Goal: Use online tool/utility: Utilize a website feature to perform a specific function

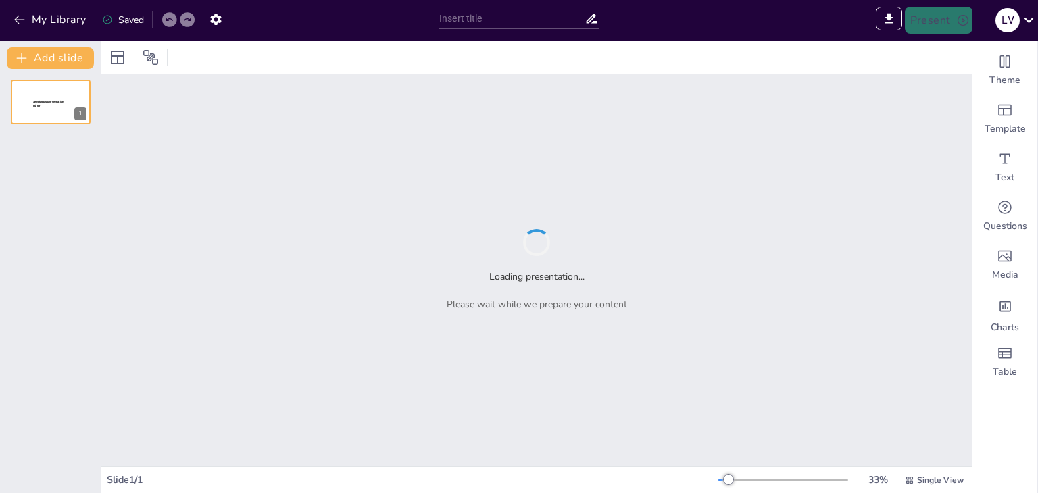
type input "Entendiendo el Síndrome del Ocaso: Lo Que Debes Saber"
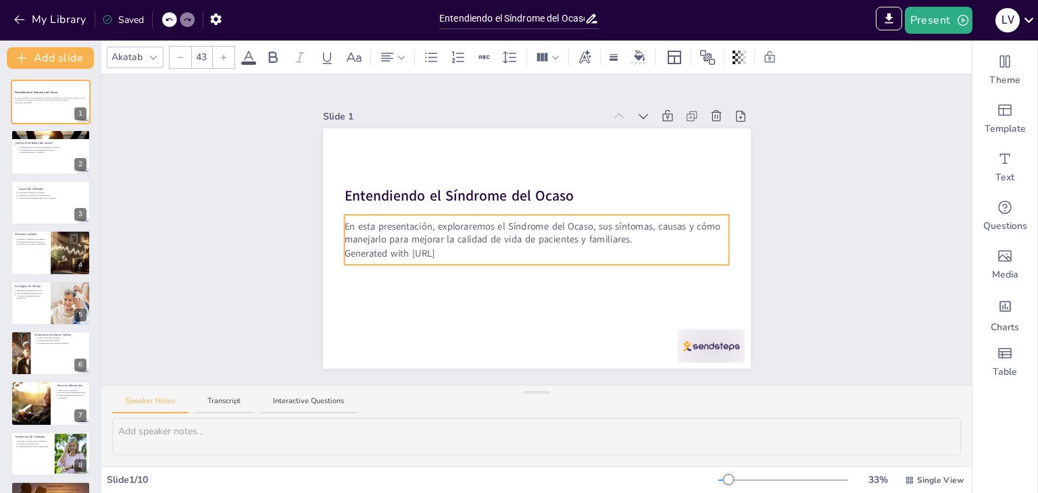
drag, startPoint x: 479, startPoint y: 253, endPoint x: 470, endPoint y: 248, distance: 10.3
click at [470, 248] on p "Generated with [URL]" at bounding box center [536, 254] width 385 height 14
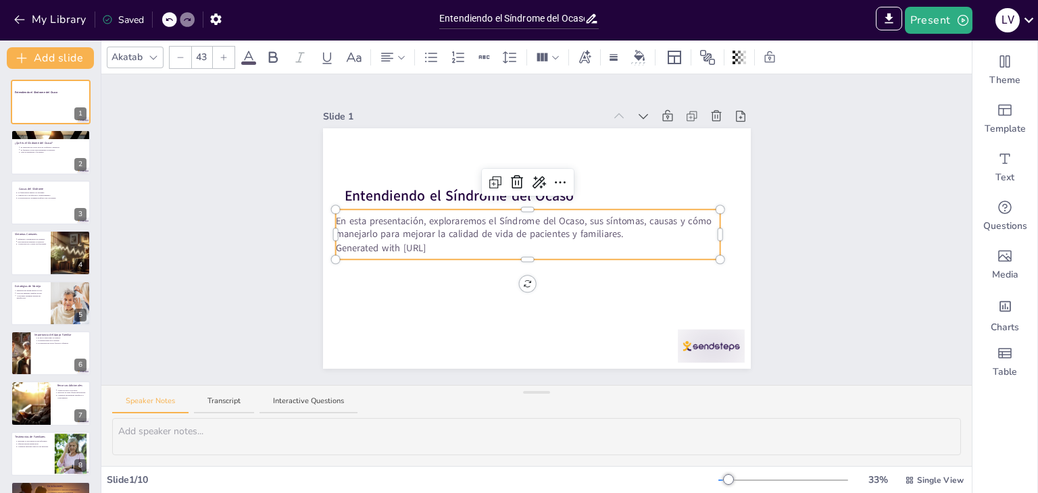
click at [456, 242] on p "Generated with [URL]" at bounding box center [527, 248] width 385 height 14
drag, startPoint x: 455, startPoint y: 243, endPoint x: 327, endPoint y: 219, distance: 129.9
click at [327, 219] on div "Entendiendo el Síndrome del Ocaso En esta presentación, exploraremos el Síndrom…" at bounding box center [537, 248] width 428 height 241
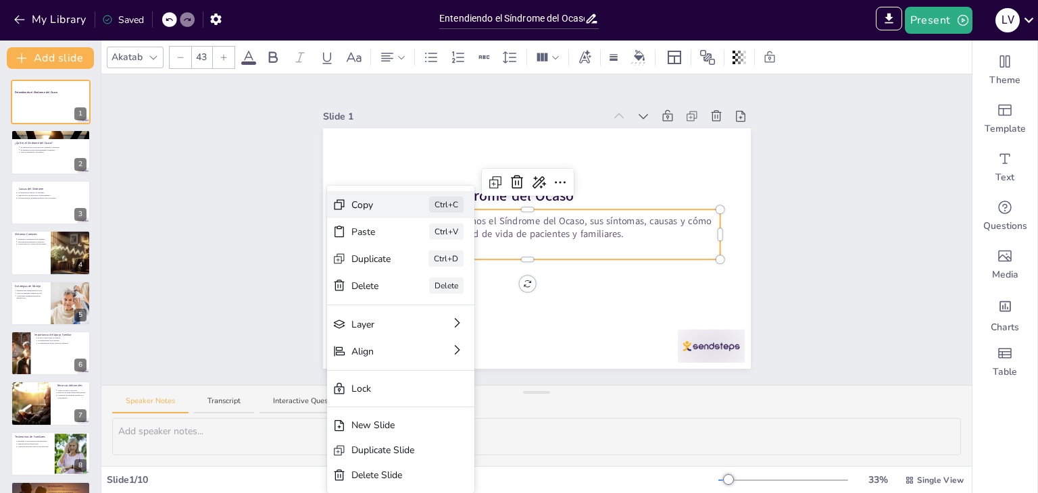
click at [376, 202] on div "Copy" at bounding box center [371, 205] width 40 height 14
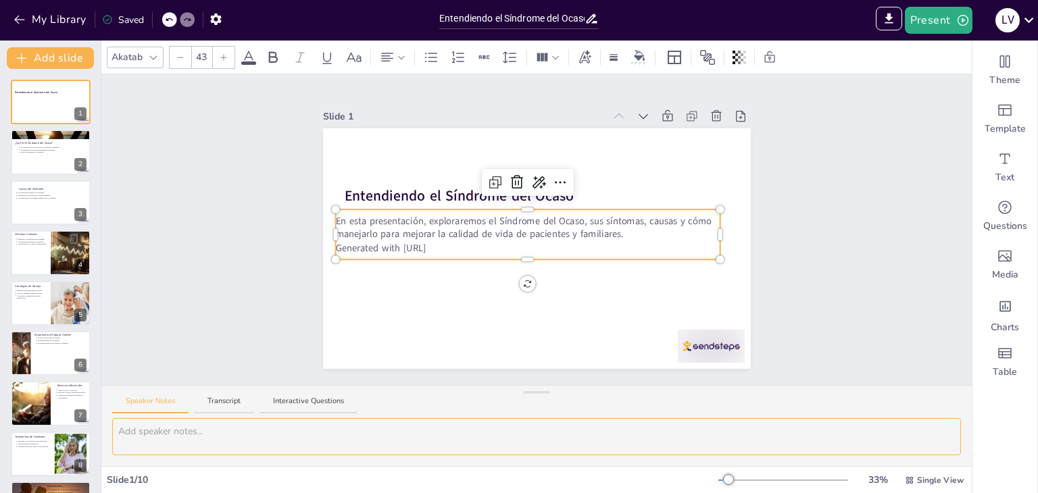
click at [176, 426] on textarea at bounding box center [536, 436] width 849 height 37
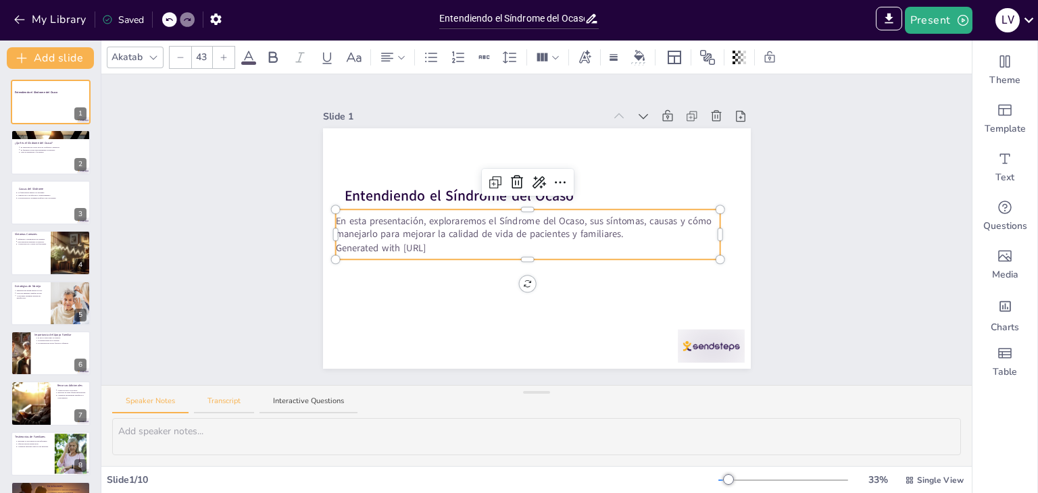
click at [225, 401] on button "Transcript" at bounding box center [224, 405] width 60 height 18
click at [287, 402] on button "Interactive Questions" at bounding box center [309, 405] width 98 height 18
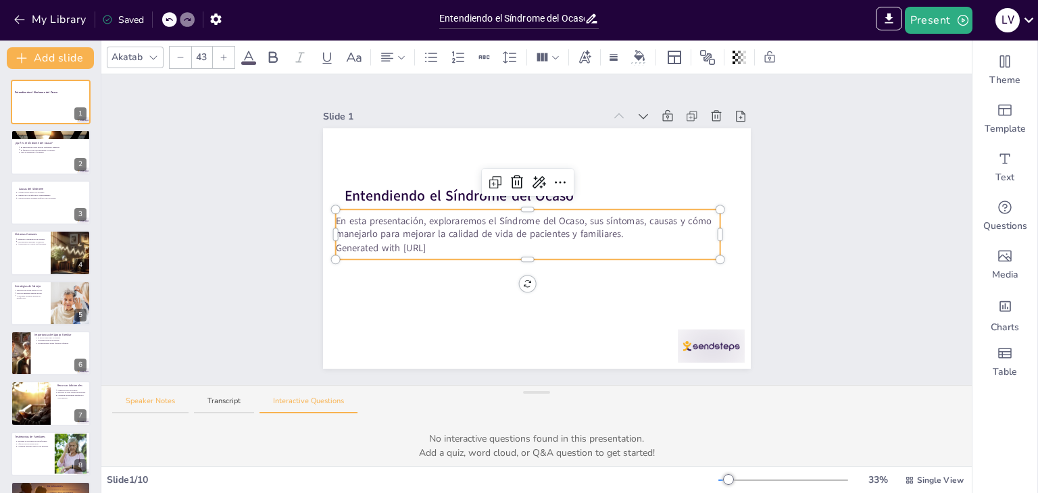
click at [141, 408] on button "Speaker Notes" at bounding box center [150, 405] width 76 height 18
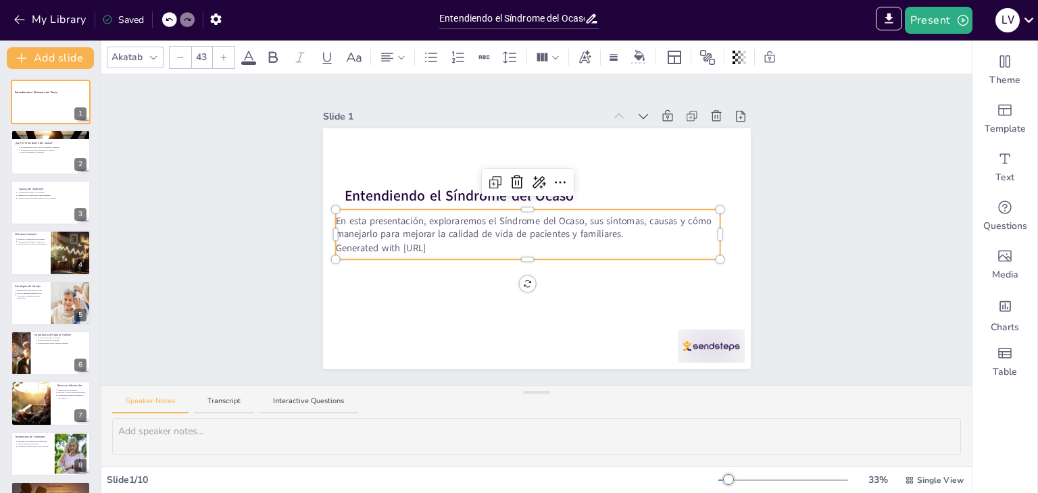
drag, startPoint x: 460, startPoint y: 240, endPoint x: 389, endPoint y: 234, distance: 71.2
click at [389, 234] on div "En esta presentación, exploraremos el Síndrome del Ocaso, sus síntomas, causas …" at bounding box center [527, 234] width 385 height 41
click at [445, 245] on p "Generated with [URL]" at bounding box center [527, 248] width 385 height 14
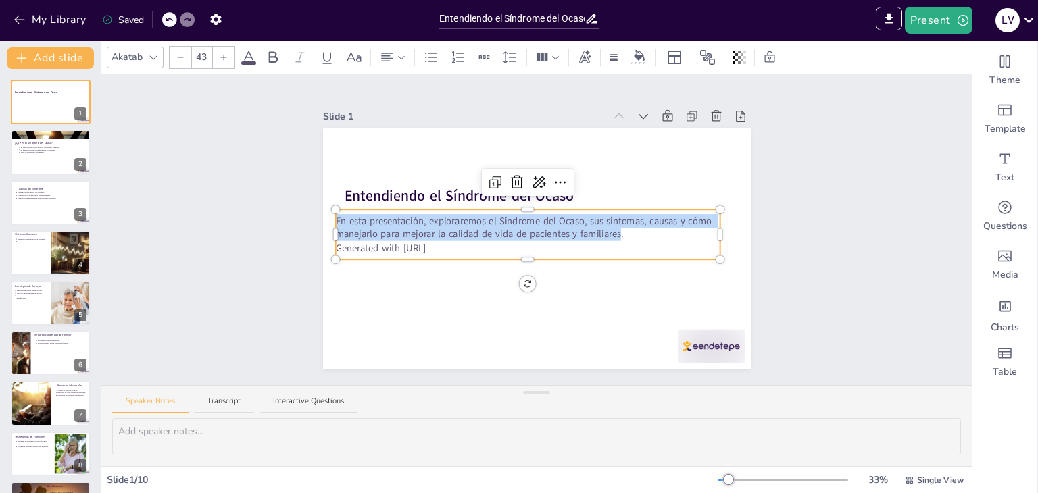
drag, startPoint x: 609, startPoint y: 228, endPoint x: 328, endPoint y: 220, distance: 281.3
click at [328, 220] on div "Entendiendo el Síndrome del Ocaso En esta presentación, exploraremos el Síndrom…" at bounding box center [537, 248] width 428 height 241
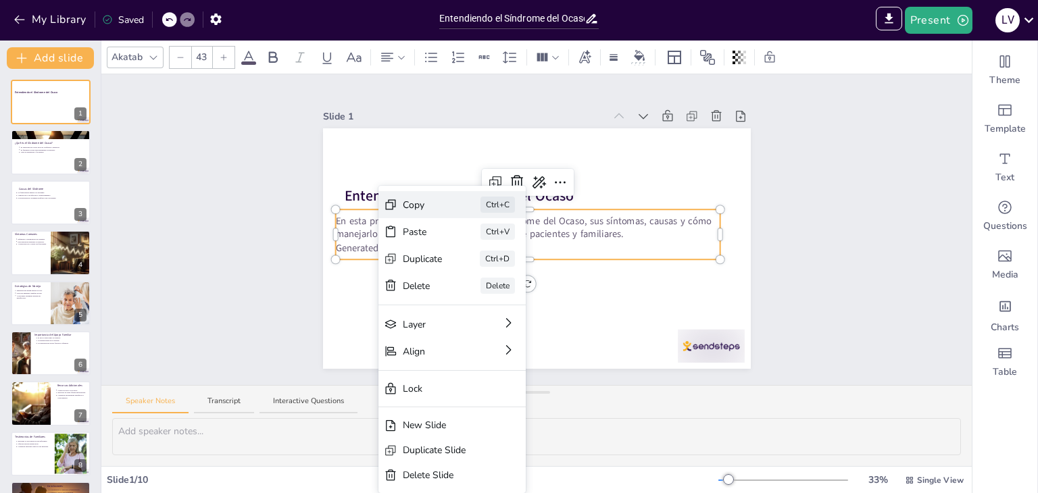
click at [419, 211] on div "Copy" at bounding box center [423, 205] width 40 height 14
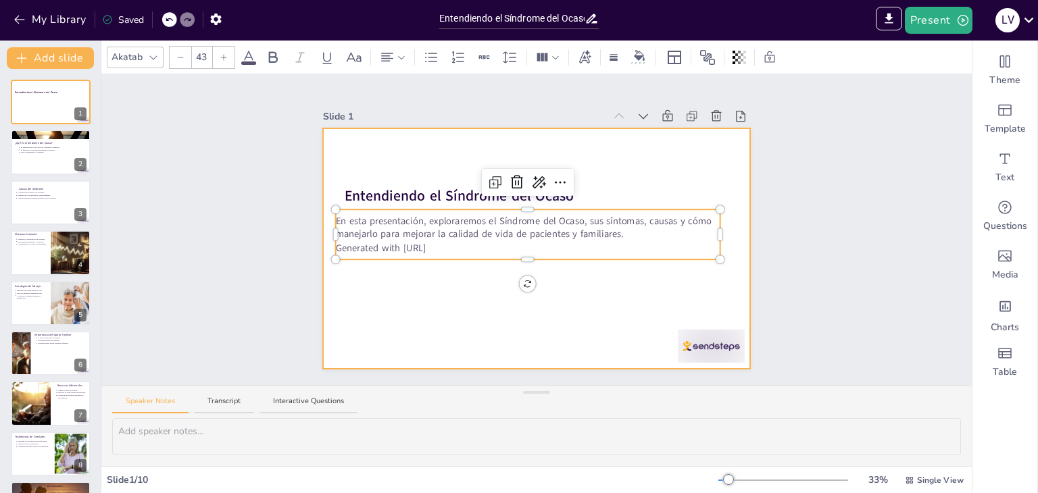
click at [465, 301] on div at bounding box center [537, 248] width 428 height 241
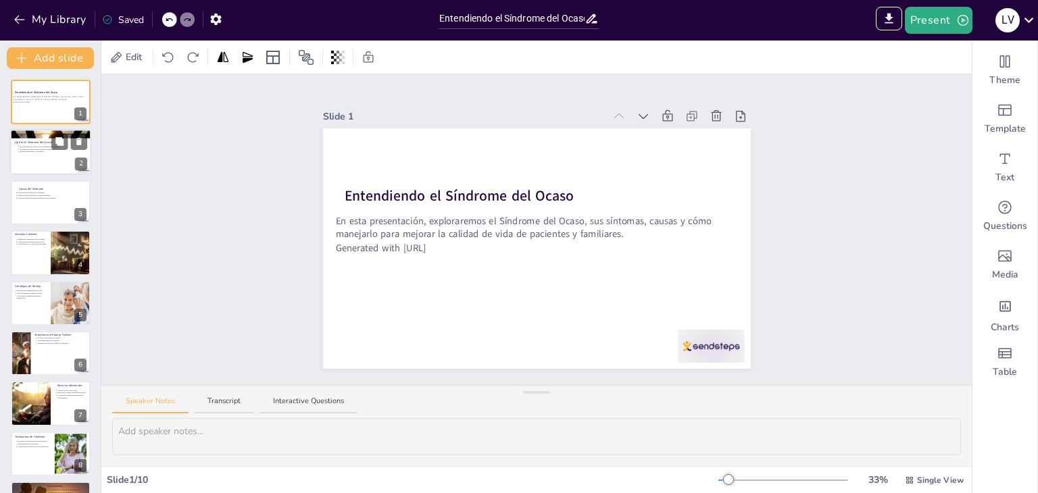
click at [55, 157] on div at bounding box center [50, 153] width 81 height 46
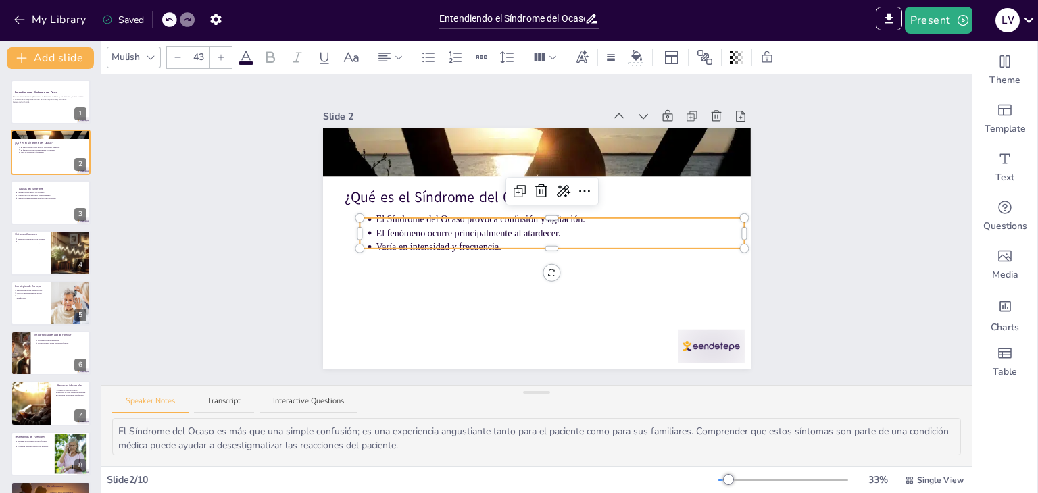
click at [510, 247] on p "Varía en intensidad y frecuencia." at bounding box center [560, 248] width 369 height 14
click at [500, 241] on p "Varía en intensidad y frecuencia." at bounding box center [560, 248] width 369 height 14
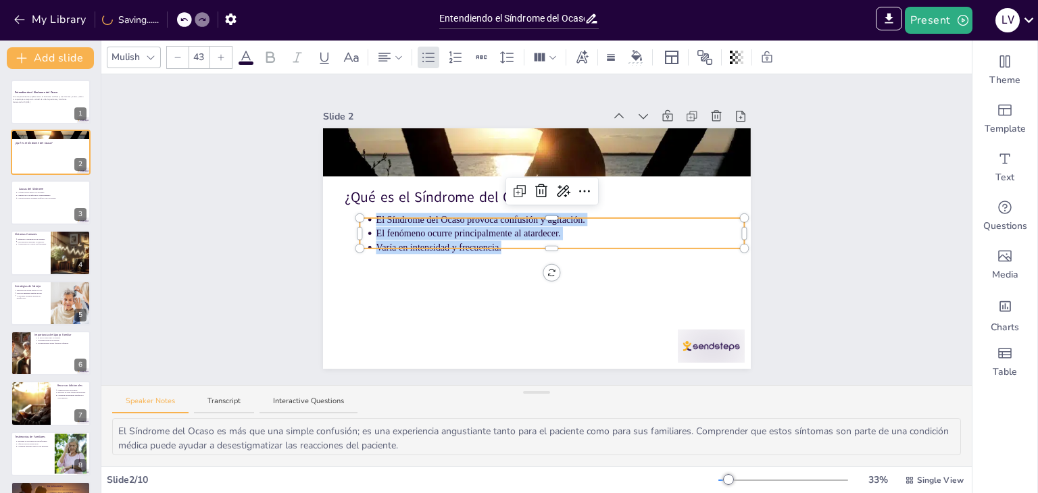
drag, startPoint x: 492, startPoint y: 244, endPoint x: 360, endPoint y: 217, distance: 134.5
click at [360, 217] on div "¿Qué es el Síndrome del Ocaso? El Síndrome del Ocaso provoca confusión y agitac…" at bounding box center [537, 248] width 428 height 241
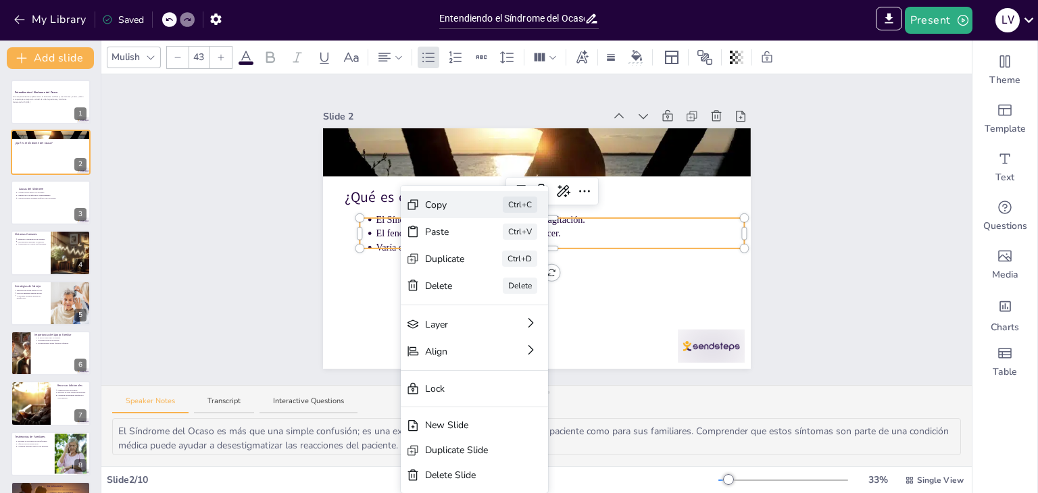
click at [449, 202] on div "Copy" at bounding box center [445, 205] width 40 height 14
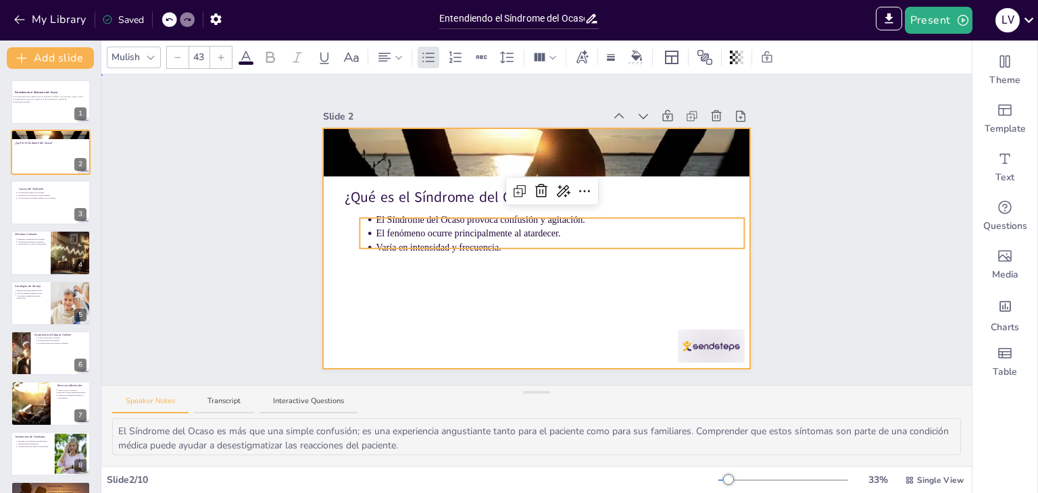
click at [570, 360] on div at bounding box center [537, 248] width 428 height 241
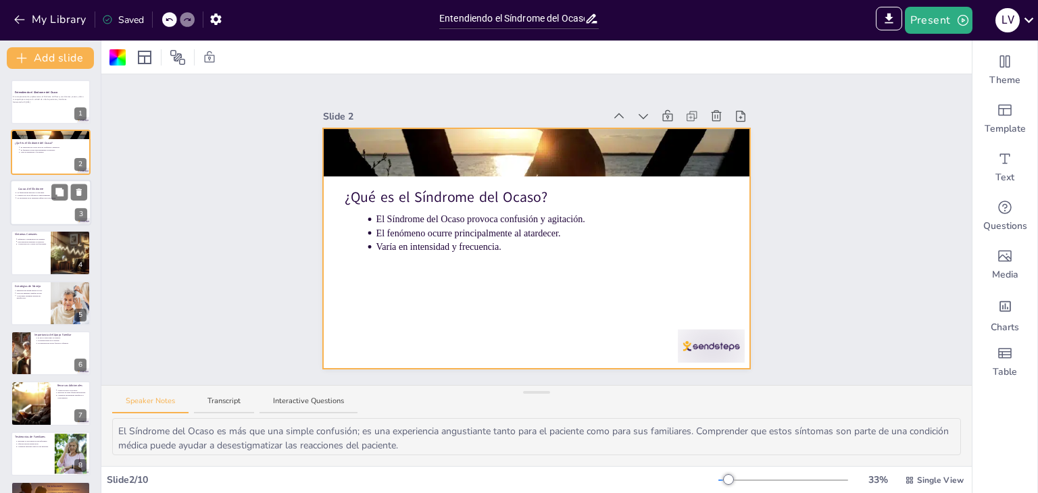
click at [53, 220] on div at bounding box center [50, 203] width 81 height 46
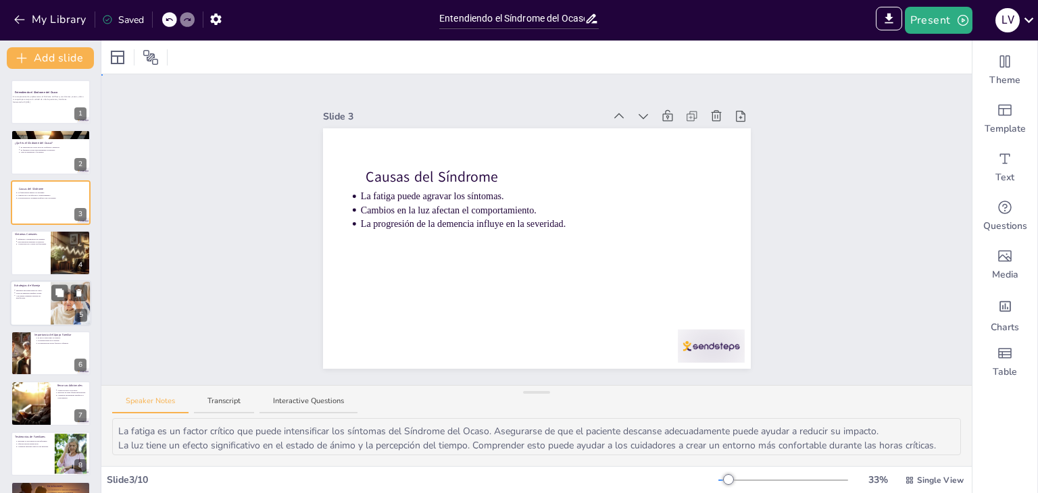
drag, startPoint x: 222, startPoint y: 347, endPoint x: 77, endPoint y: 317, distance: 147.7
click at [77, 317] on div "Document fonts Akatab Recently used Akatab Popular fonts Lato Montserrat Open S…" at bounding box center [519, 267] width 1038 height 453
click at [25, 258] on div at bounding box center [50, 253] width 81 height 46
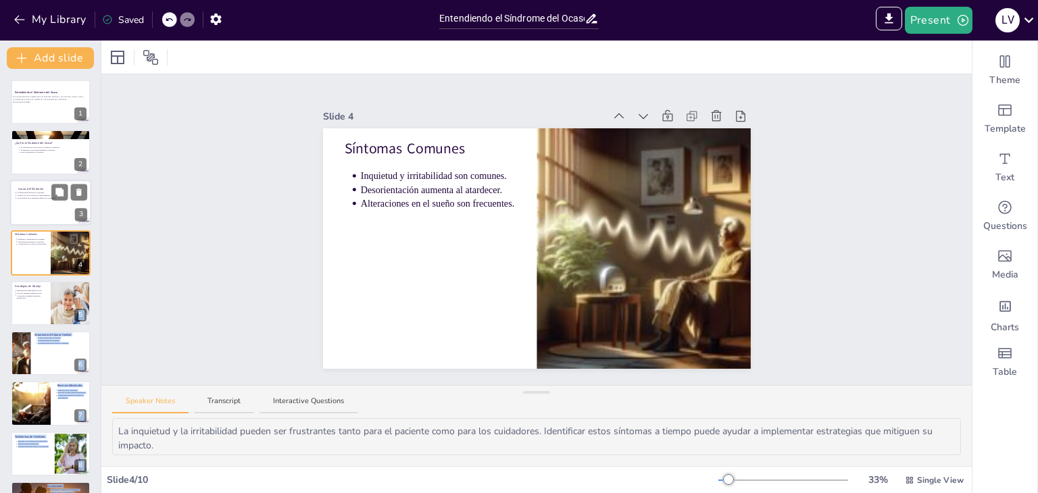
click at [38, 197] on p "La progresión de la demencia influye en la severidad." at bounding box center [52, 198] width 70 height 3
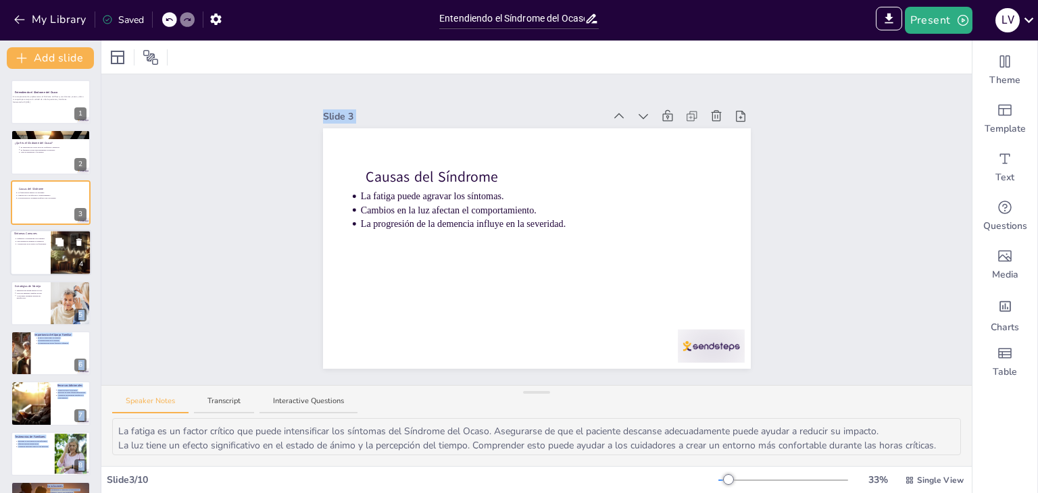
click at [46, 254] on div at bounding box center [50, 253] width 81 height 46
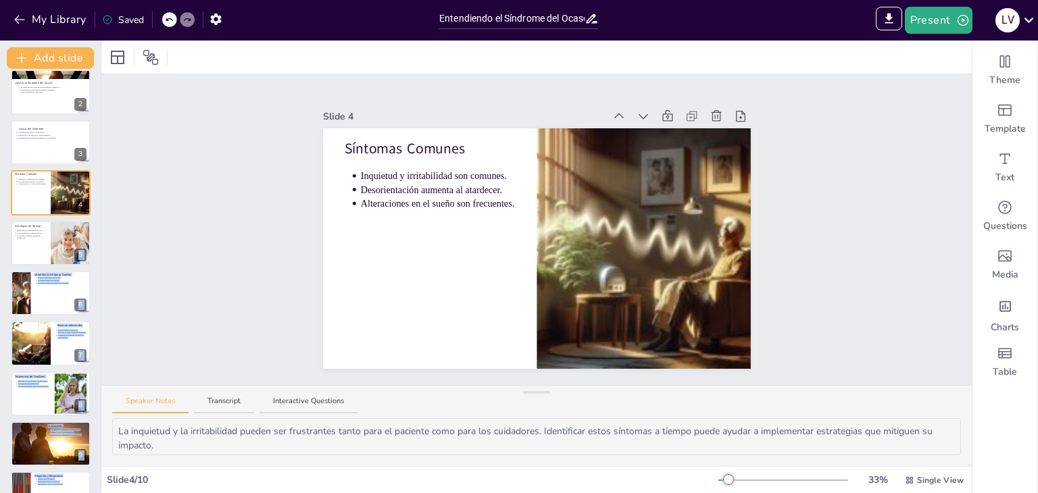
scroll to position [62, 0]
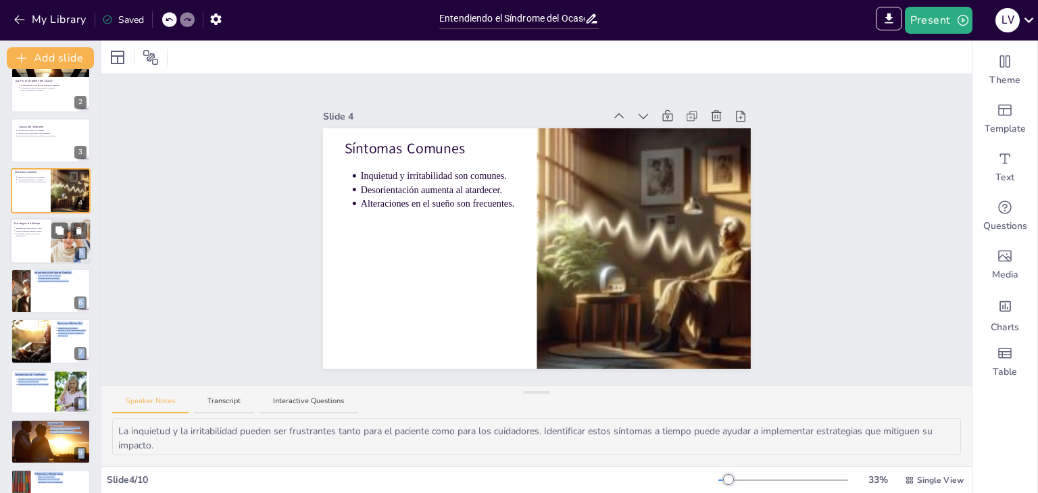
click at [19, 250] on div at bounding box center [50, 241] width 81 height 46
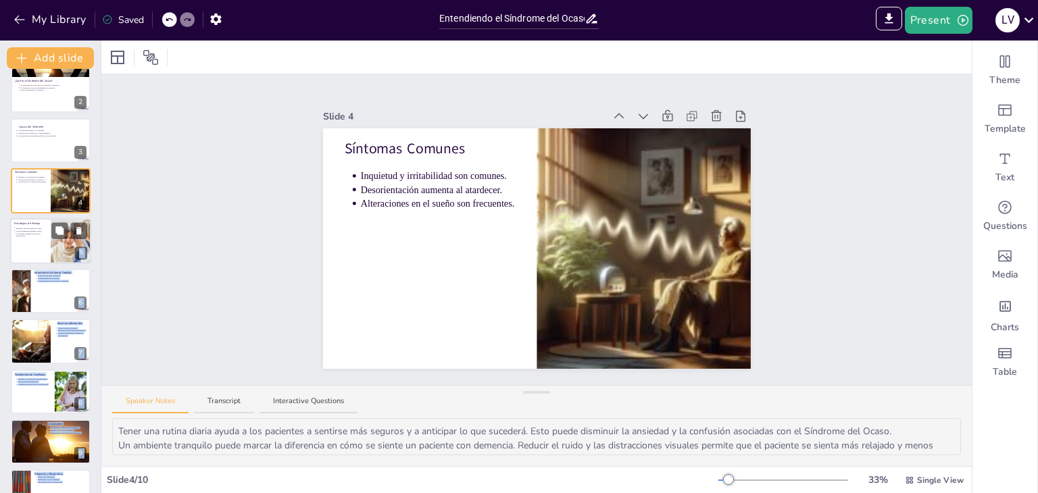
scroll to position [22, 0]
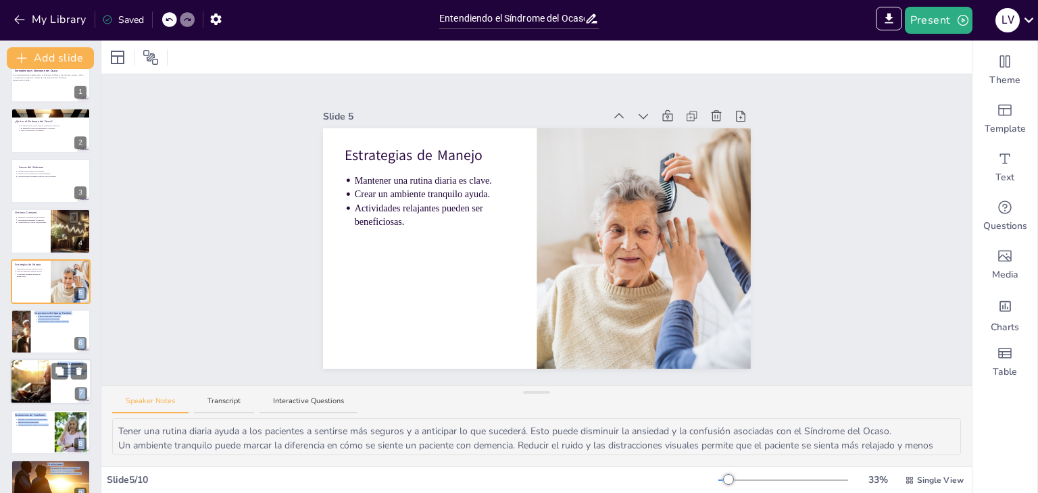
click at [43, 379] on div at bounding box center [30, 383] width 69 height 46
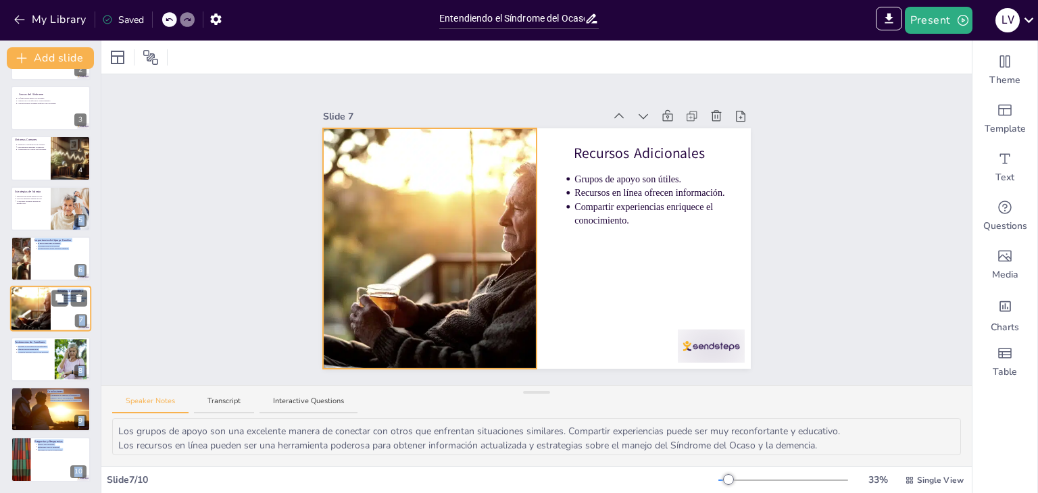
click at [29, 316] on div at bounding box center [30, 310] width 69 height 46
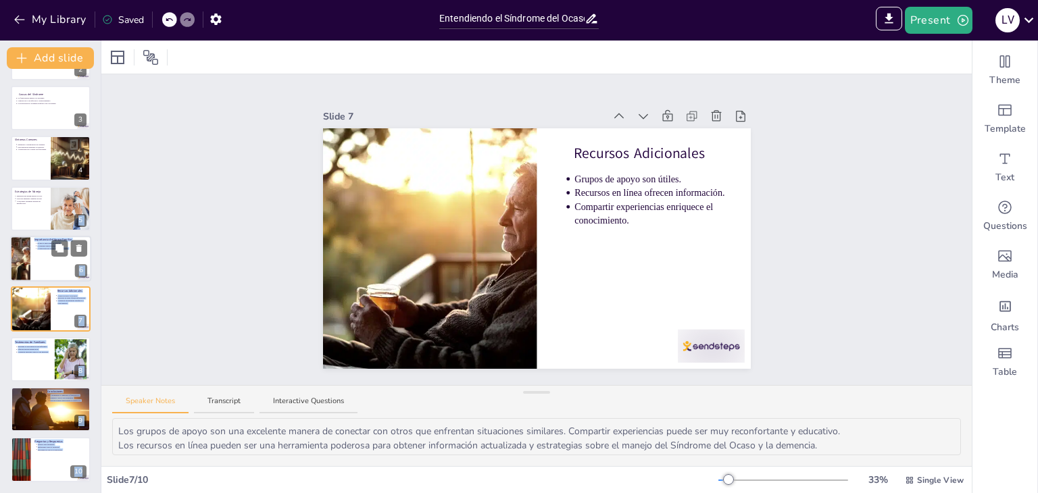
click at [39, 264] on div at bounding box center [50, 259] width 81 height 46
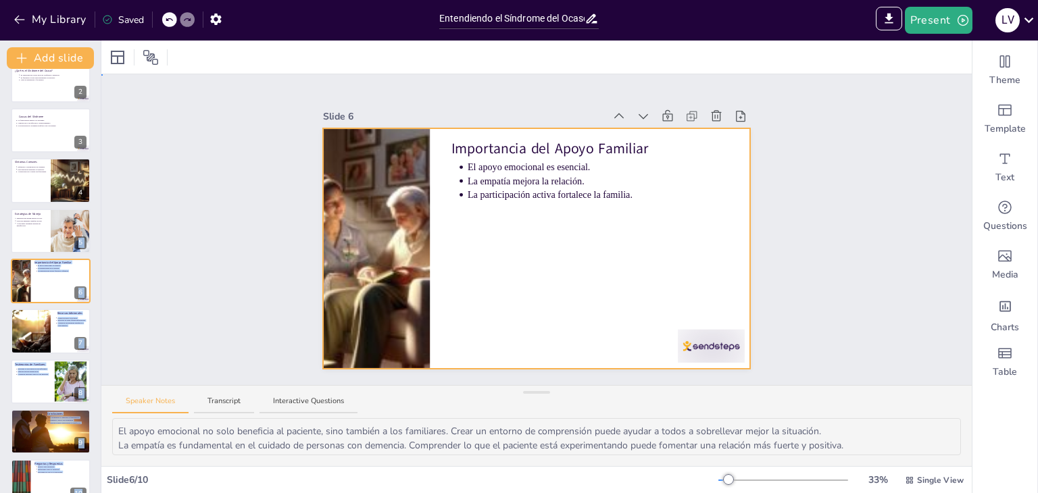
click at [613, 216] on div at bounding box center [537, 248] width 428 height 241
click at [15, 235] on div at bounding box center [50, 231] width 81 height 46
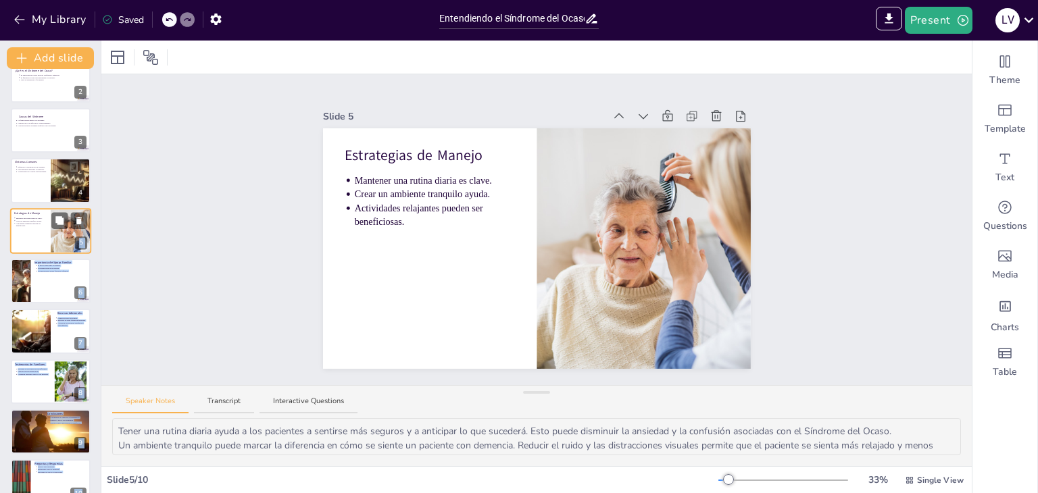
scroll to position [22, 0]
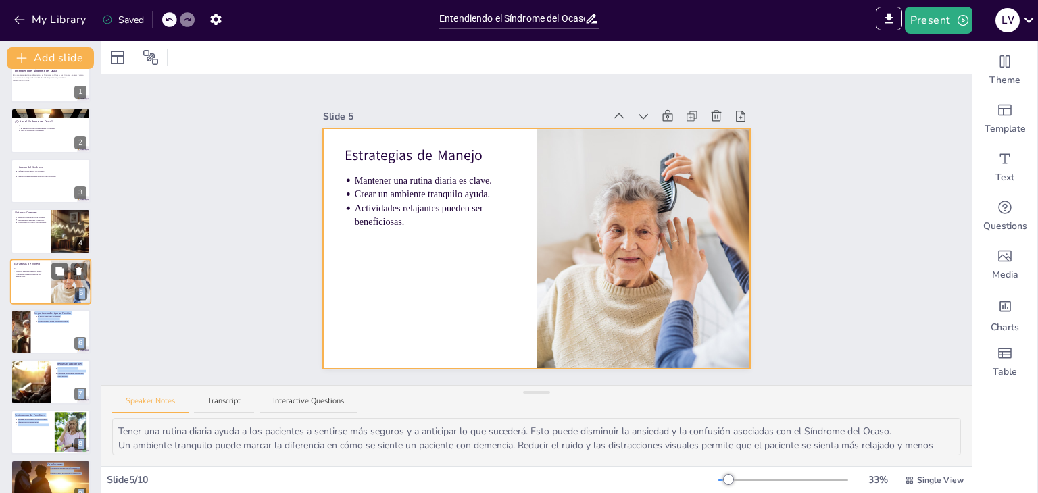
click at [21, 283] on div at bounding box center [50, 282] width 81 height 46
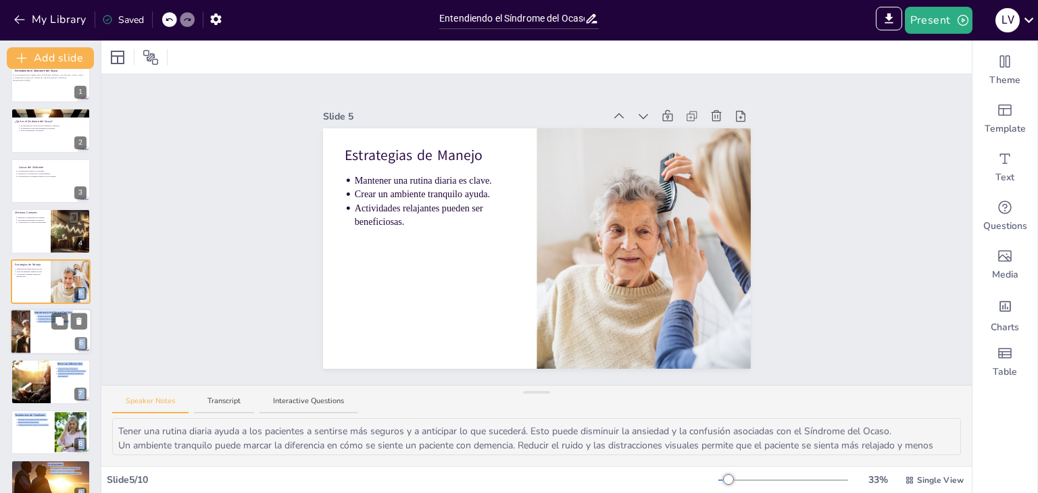
click at [30, 331] on div at bounding box center [50, 332] width 81 height 46
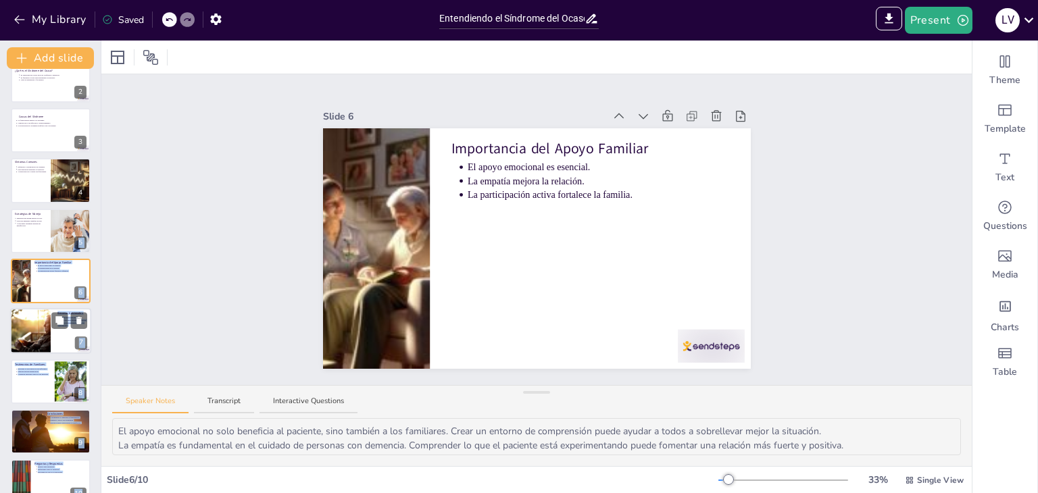
click at [32, 333] on div at bounding box center [30, 332] width 69 height 46
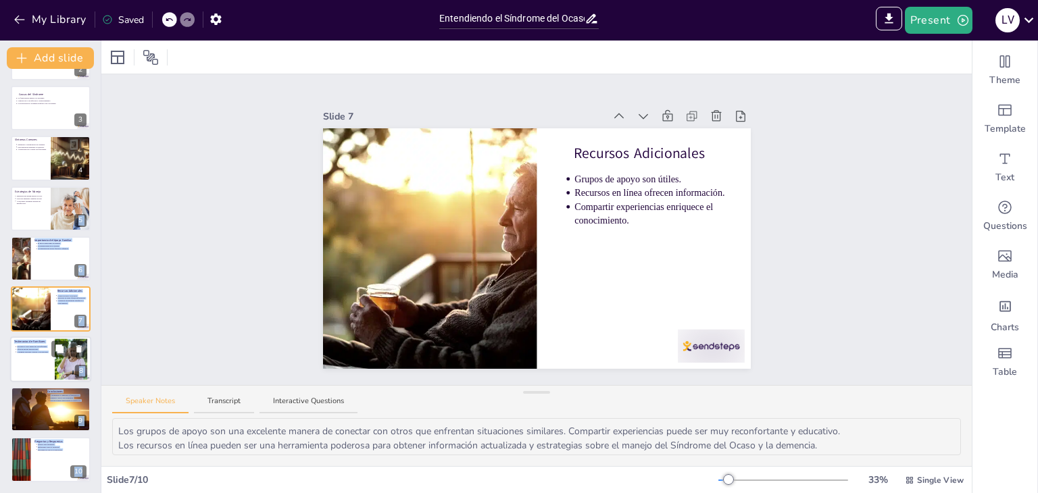
click at [26, 360] on div at bounding box center [50, 360] width 81 height 46
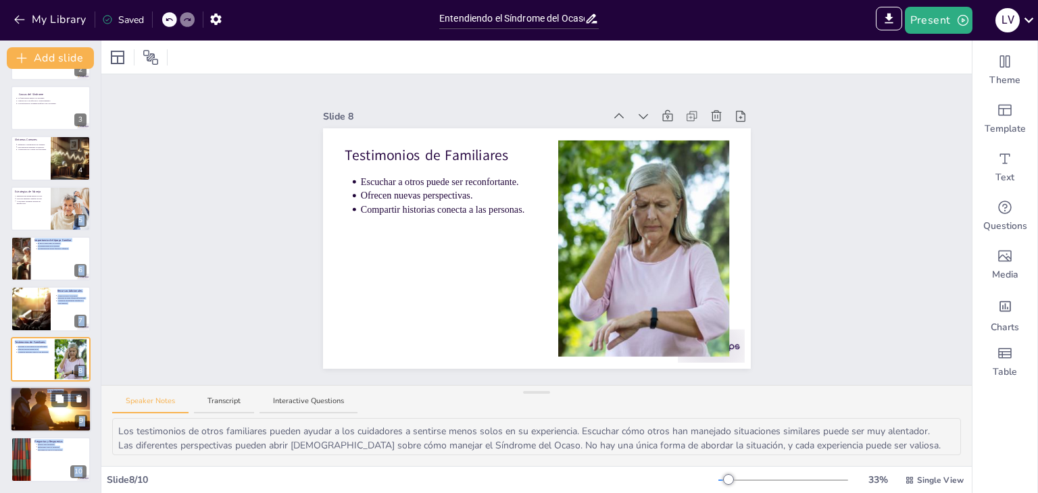
click at [36, 410] on div at bounding box center [50, 410] width 81 height 54
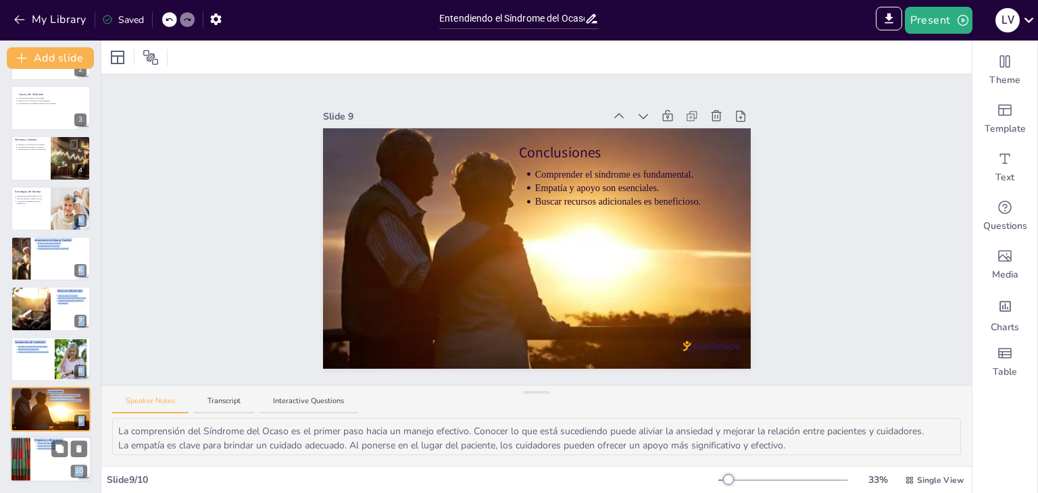
click at [35, 452] on div at bounding box center [50, 460] width 81 height 46
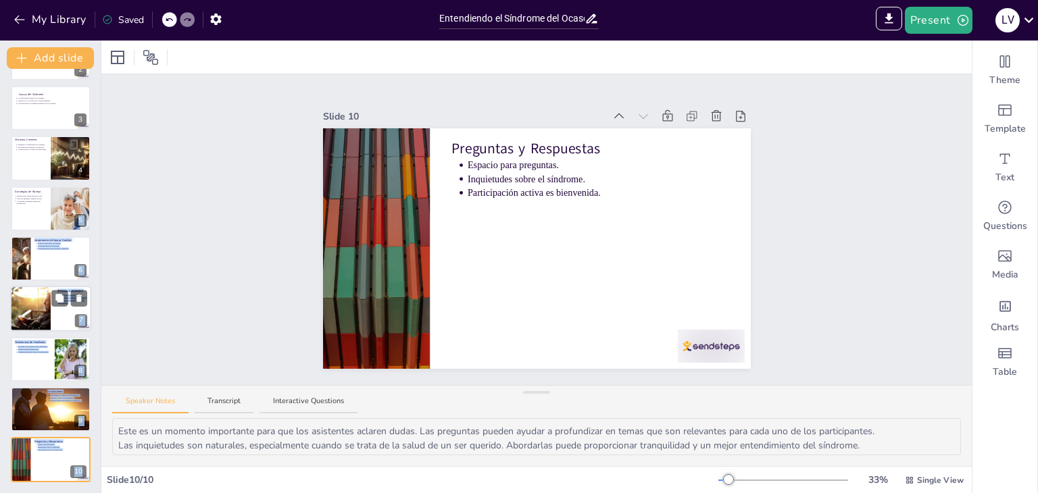
click at [27, 309] on div at bounding box center [30, 310] width 69 height 46
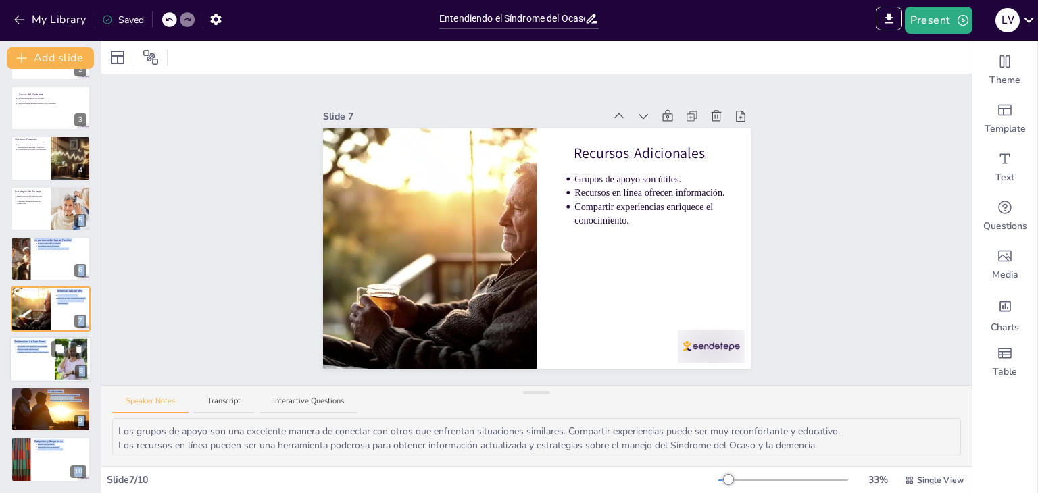
click at [24, 362] on div at bounding box center [50, 360] width 81 height 46
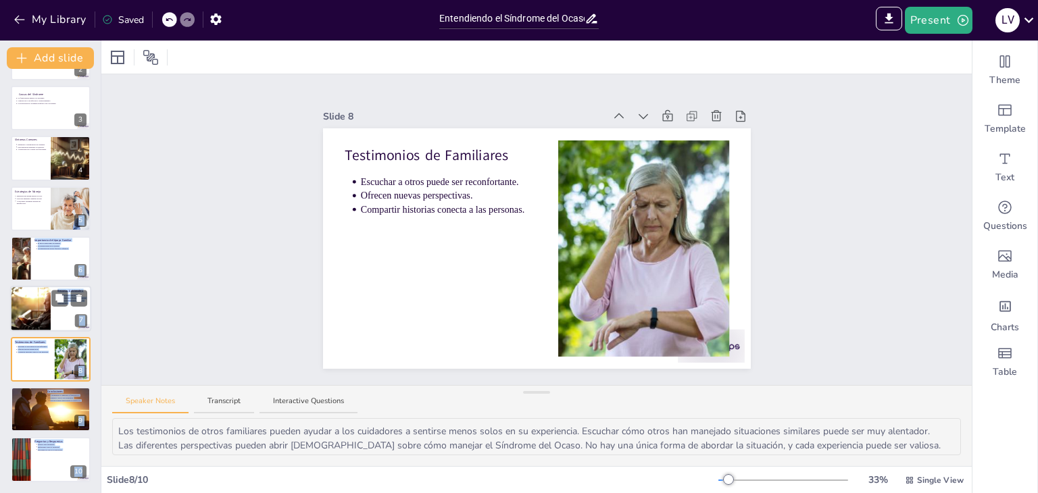
click at [28, 324] on div at bounding box center [30, 310] width 69 height 46
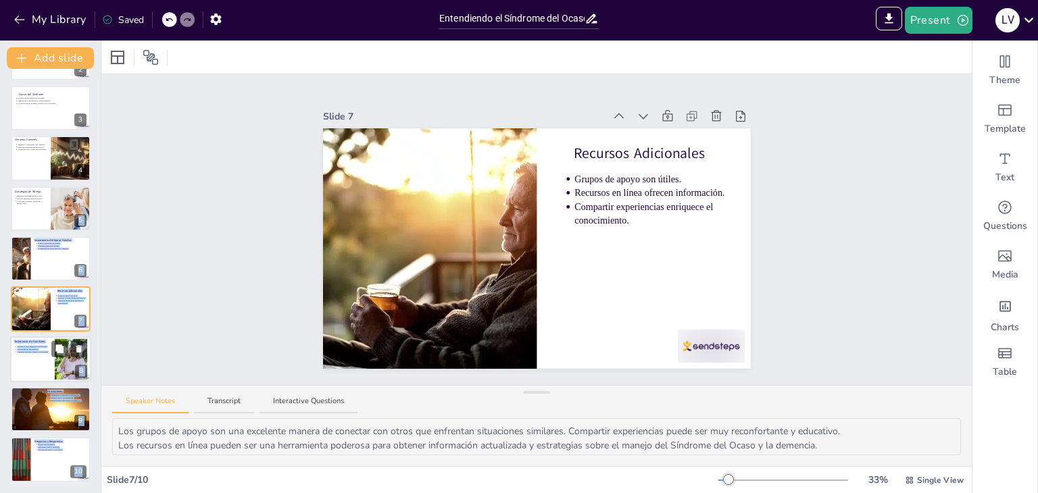
click at [27, 364] on div at bounding box center [50, 360] width 81 height 46
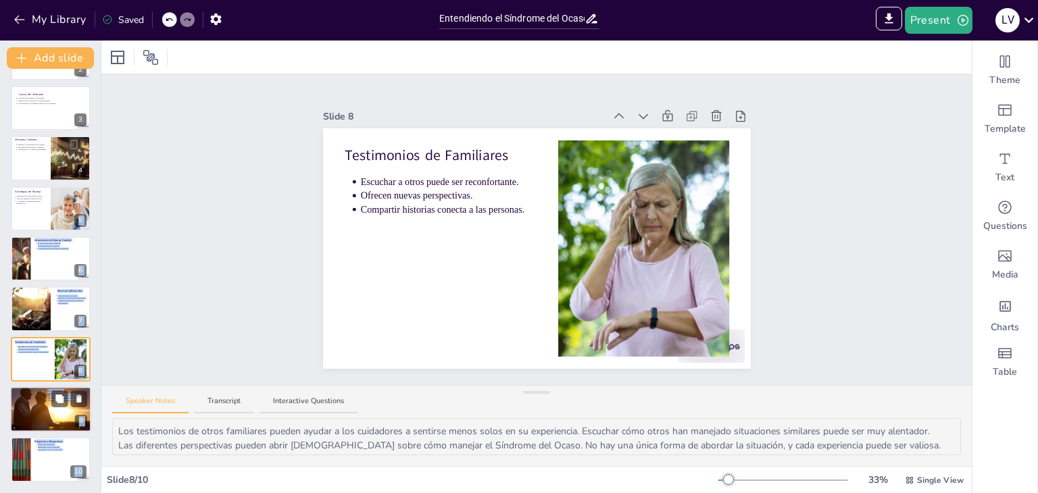
click at [45, 422] on div at bounding box center [50, 410] width 81 height 54
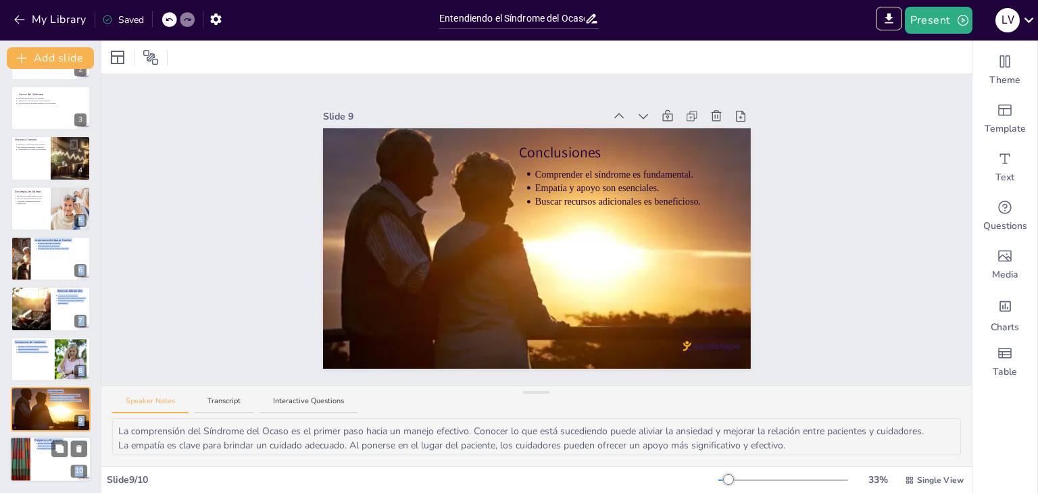
click at [33, 464] on div at bounding box center [50, 460] width 81 height 46
type textarea "Este es un momento importante para que los asistentes aclaren dudas. Las pregun…"
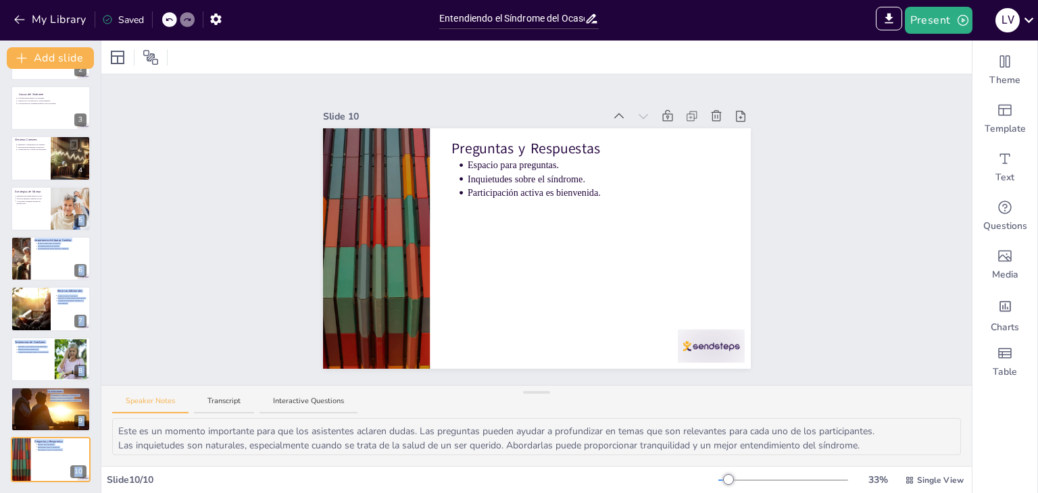
scroll to position [0, 0]
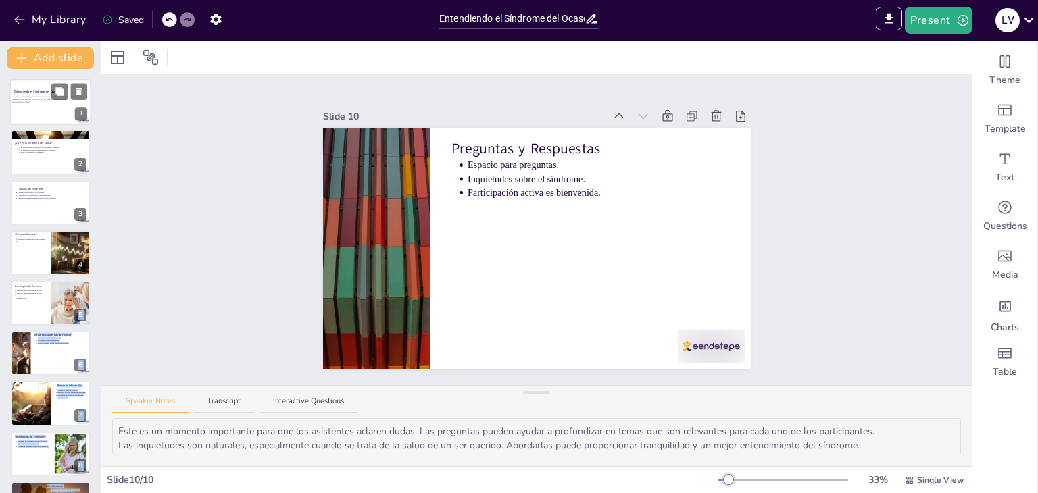
click at [32, 116] on div at bounding box center [50, 102] width 81 height 46
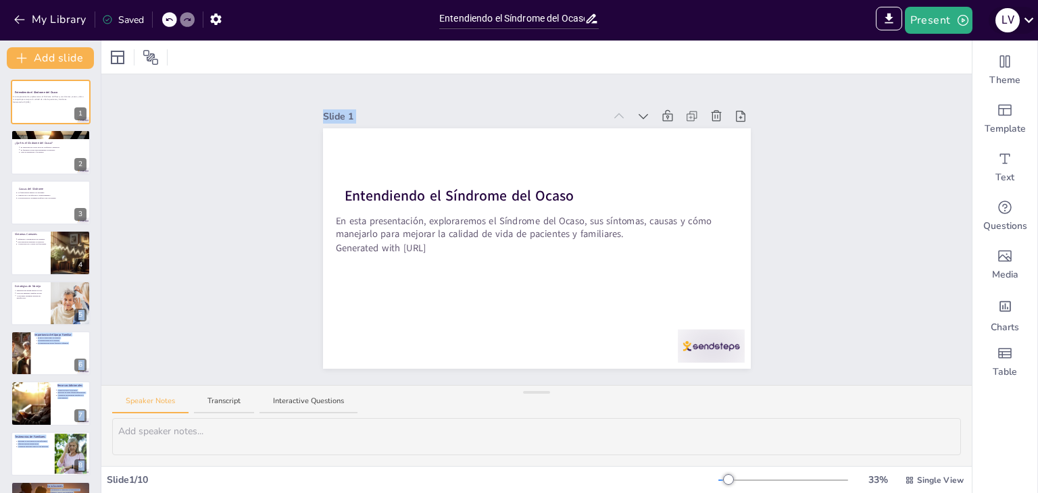
click at [1030, 22] on icon at bounding box center [1029, 20] width 18 height 18
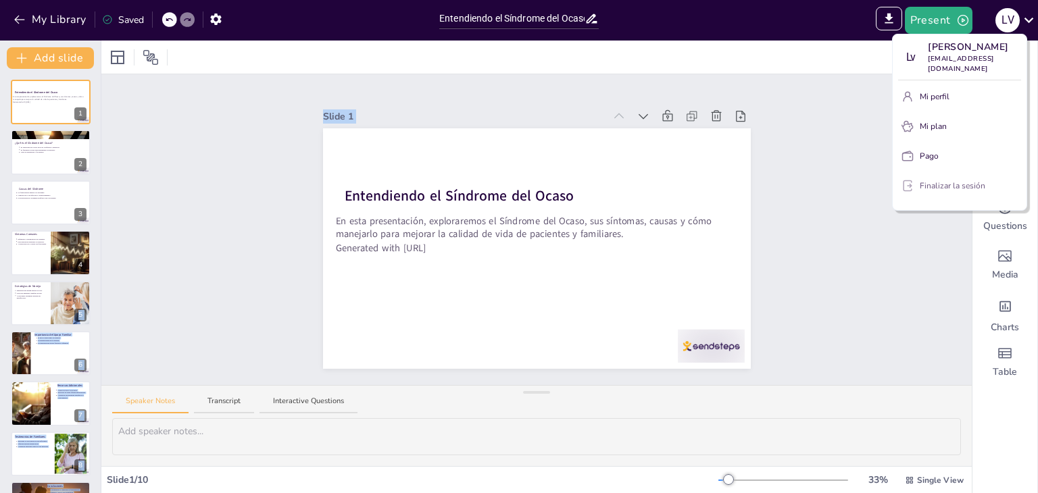
click at [968, 185] on font "Finalizar la sesión" at bounding box center [953, 185] width 66 height 11
